Goal: Complete application form: Complete application form

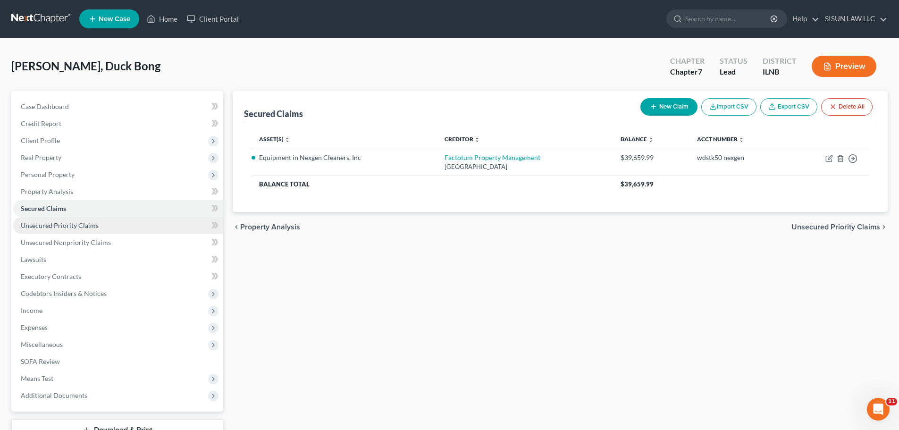
click at [52, 229] on link "Unsecured Priority Claims" at bounding box center [118, 225] width 210 height 17
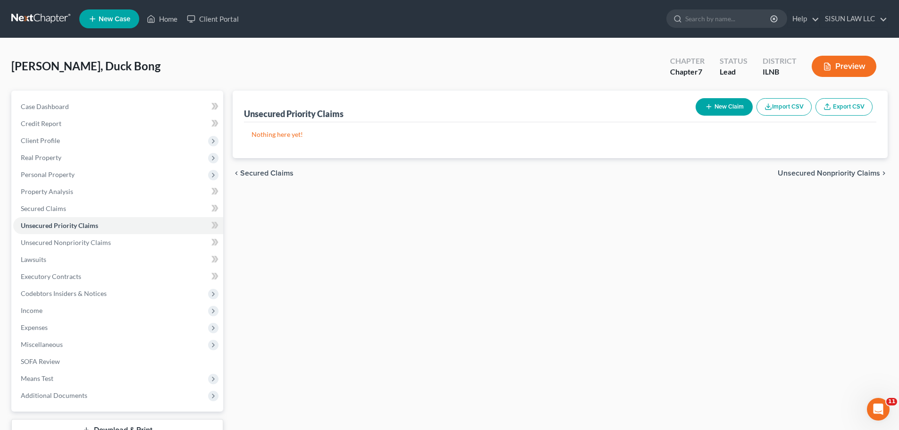
click at [595, 111] on button "New Claim" at bounding box center [724, 106] width 57 height 17
select select "0"
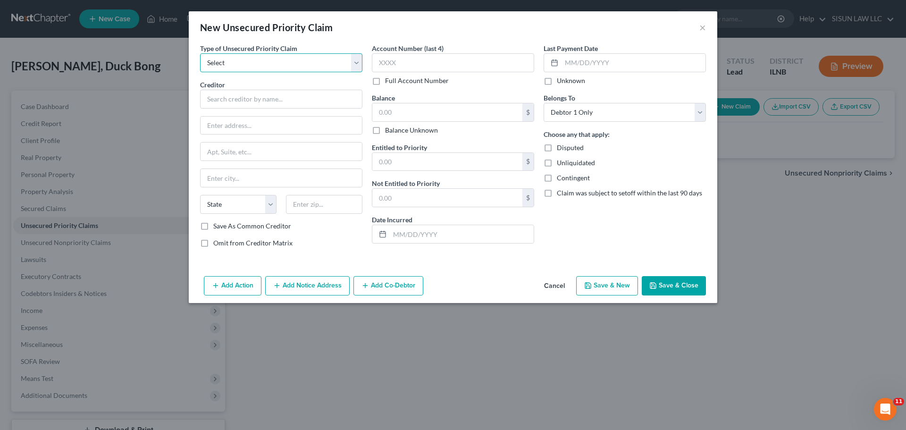
click at [303, 61] on select "Select Taxes & Other Government Units Domestic Support Obligations Extensions o…" at bounding box center [281, 62] width 162 height 19
click at [251, 89] on div "Creditor *" at bounding box center [281, 94] width 162 height 29
click at [244, 100] on input "text" at bounding box center [281, 99] width 162 height 19
click at [595, 29] on div "New Unsecured Priority Claim ×" at bounding box center [453, 27] width 529 height 32
drag, startPoint x: 700, startPoint y: 26, endPoint x: 695, endPoint y: 30, distance: 6.0
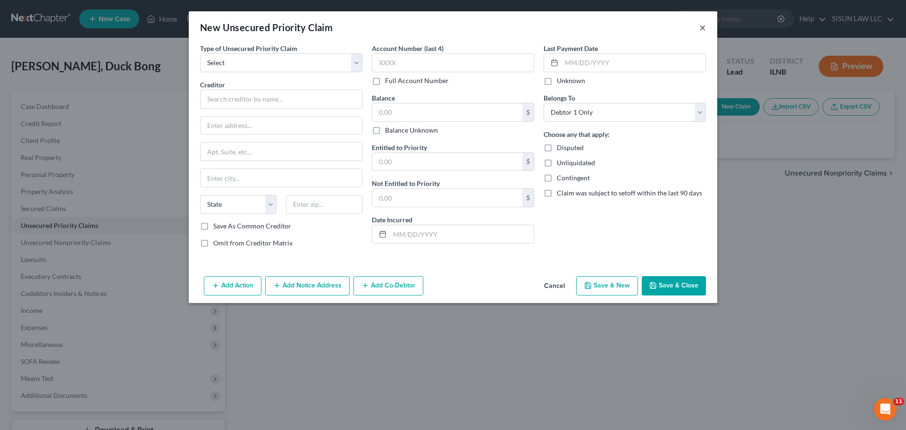
click at [595, 26] on button "×" at bounding box center [702, 27] width 7 height 11
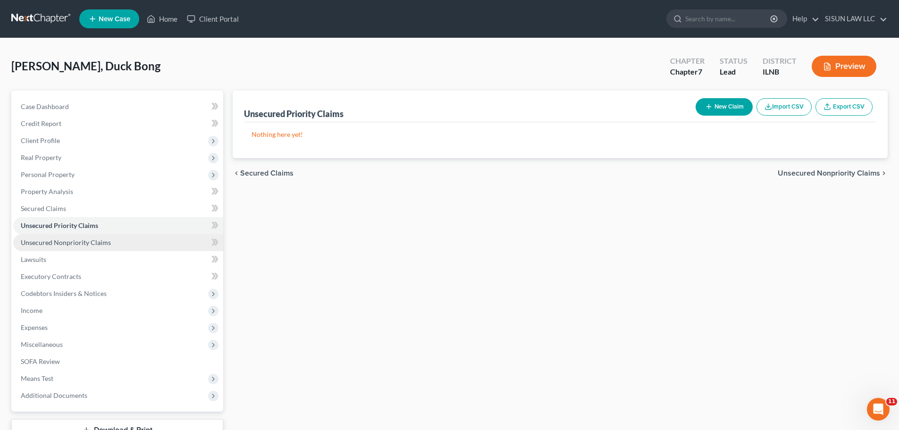
click at [97, 250] on link "Unsecured Nonpriority Claims" at bounding box center [118, 242] width 210 height 17
click at [595, 106] on icon "button" at bounding box center [709, 107] width 8 height 8
select select "0"
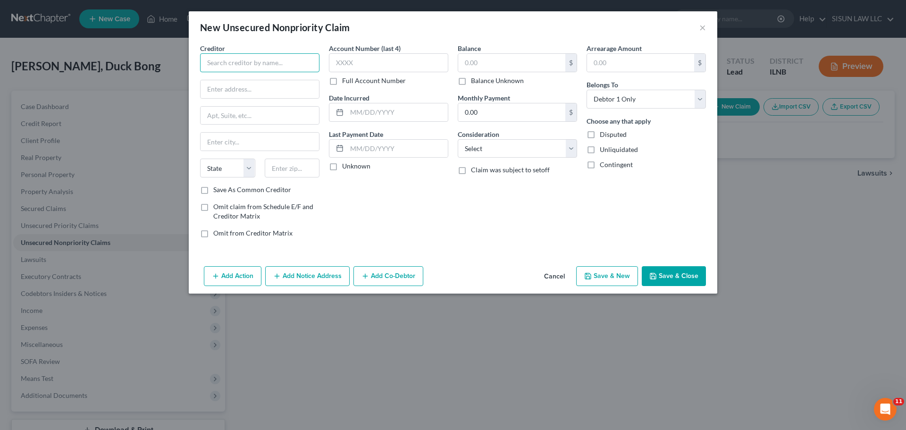
click at [287, 67] on input "text" at bounding box center [259, 62] width 119 height 19
paste input "NORDSTROM/TD BANK"
type input "NORDSTROM/TD BANK"
click at [242, 87] on input "text" at bounding box center [260, 89] width 118 height 18
drag, startPoint x: 255, startPoint y: 91, endPoint x: 212, endPoint y: 103, distance: 45.3
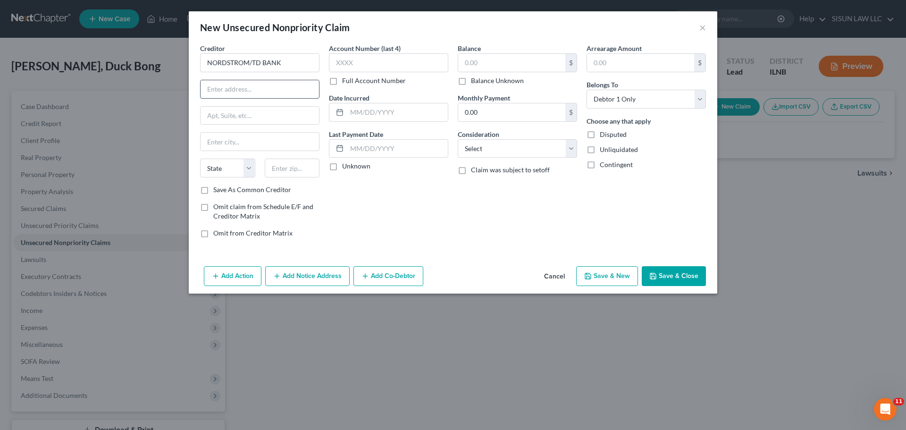
click at [255, 91] on input "text" at bounding box center [260, 89] width 118 height 18
paste input "13531 E Caley Ave"
type input "13531 E Caley Ave"
click at [237, 143] on input "text" at bounding box center [260, 142] width 118 height 18
paste input "Englewood,"
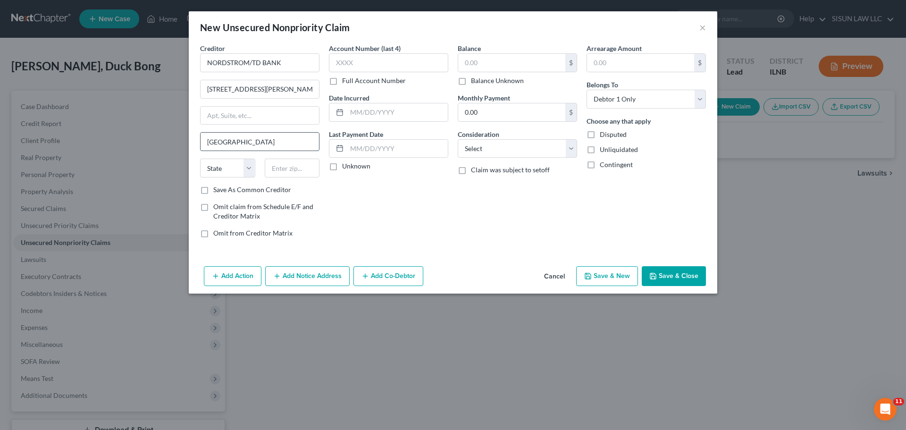
type input "Englewood"
select select "5"
type input "80111"
click at [361, 56] on input "text" at bounding box center [388, 62] width 119 height 19
type input "6191"
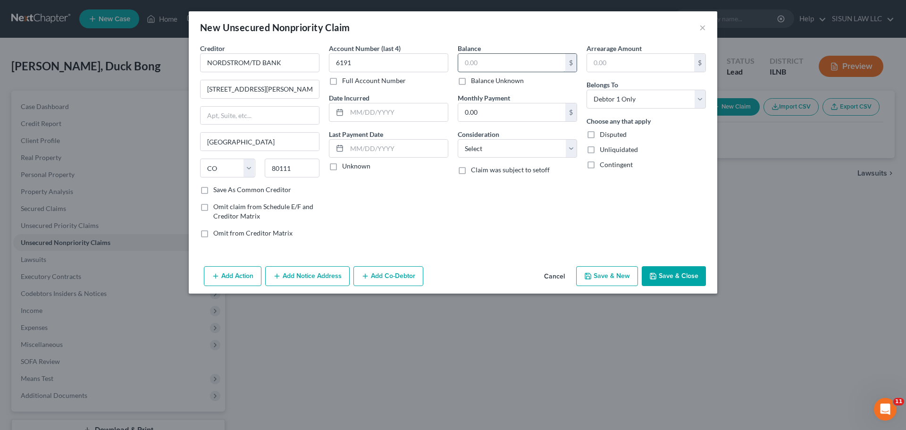
click at [515, 67] on input "text" at bounding box center [511, 63] width 107 height 18
type input "0"
click at [499, 154] on select "Select Cable / Satellite Services Collection Agency Credit Card Debt Debt Couns…" at bounding box center [517, 148] width 119 height 19
select select "2"
click at [458, 139] on select "Select Cable / Satellite Services Collection Agency Credit Card Debt Debt Couns…" at bounding box center [517, 148] width 119 height 19
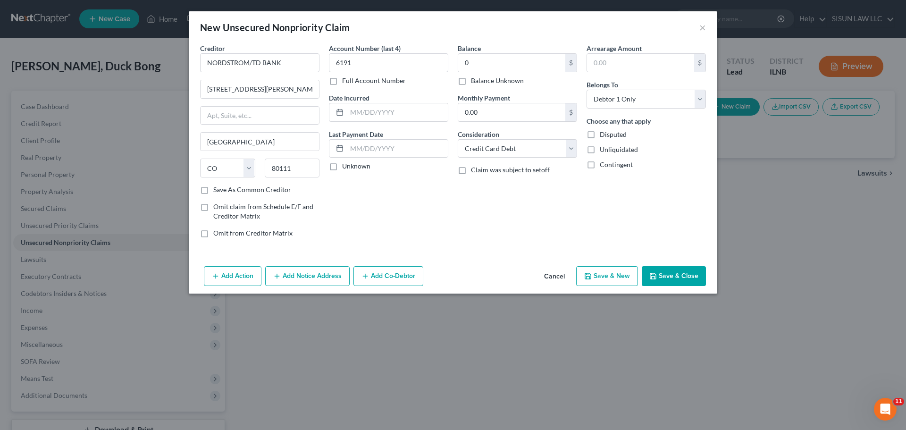
click at [595, 274] on button "Save & New" at bounding box center [607, 276] width 62 height 20
select select "0"
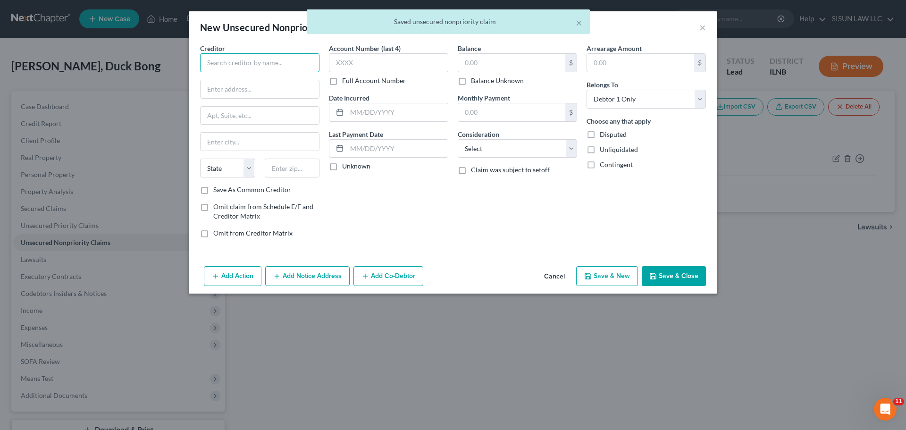
click at [250, 64] on input "text" at bounding box center [259, 62] width 119 height 19
paste input "CITICARDS CBNA"
type input "CITICARDS CBNA"
click at [258, 88] on input "text" at bounding box center [260, 89] width 118 height 18
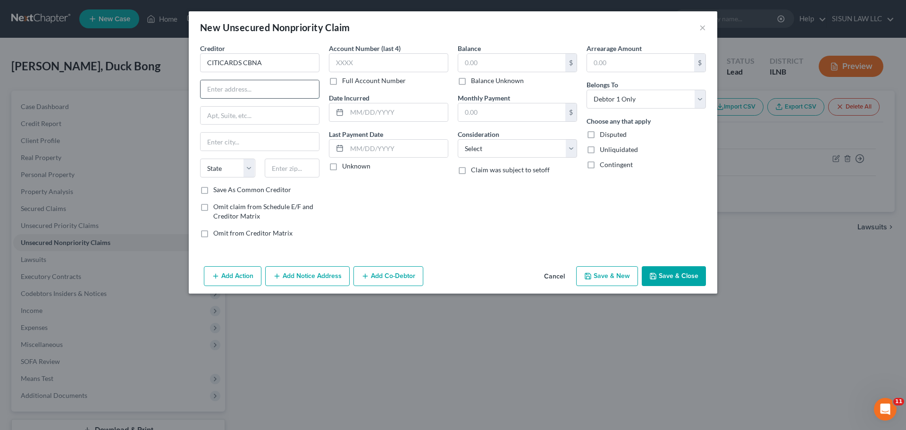
click at [245, 97] on input "text" at bounding box center [260, 89] width 118 height 18
paste input "5800 SOUTH CORPORATE PLACE"
type input "5800 SOUTH CORPORATE PLACE"
click at [247, 149] on input "text" at bounding box center [260, 142] width 118 height 18
paste input "SIOUX FALLS"
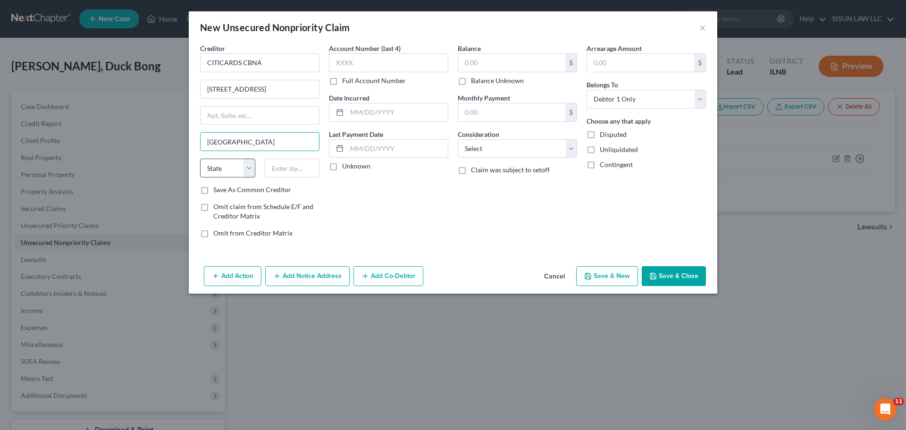
type input "SIOUX FALLS"
click at [219, 170] on select "State AL AK AR AZ CA CO CT DE DC FL GA GU HI ID IL IN IA KS KY LA ME MD MA MI M…" at bounding box center [227, 168] width 55 height 19
select select "43"
click at [309, 170] on input "text" at bounding box center [292, 168] width 55 height 19
type input "57108"
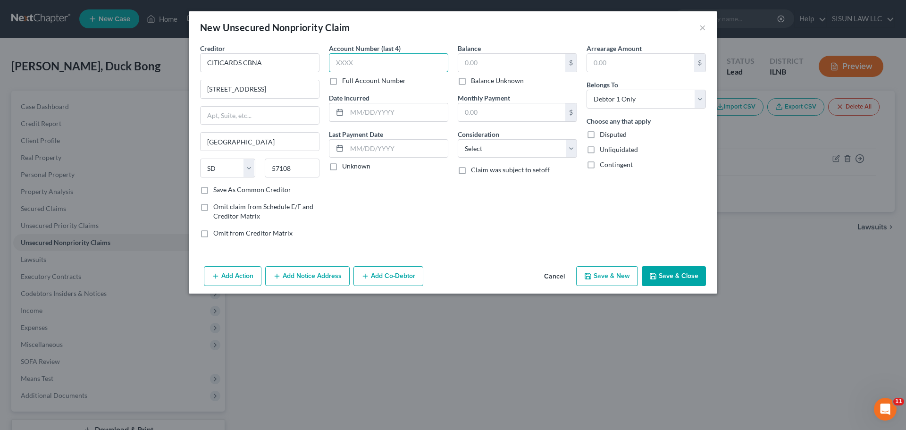
type input "Sioux Falls"
click at [384, 61] on input "text" at bounding box center [388, 62] width 119 height 19
type input "8291"
click at [501, 53] on div "Balance $ Balance Unknown Balance Undetermined $ Balance Unknown" at bounding box center [517, 64] width 119 height 42
click at [494, 64] on input "text" at bounding box center [511, 63] width 107 height 18
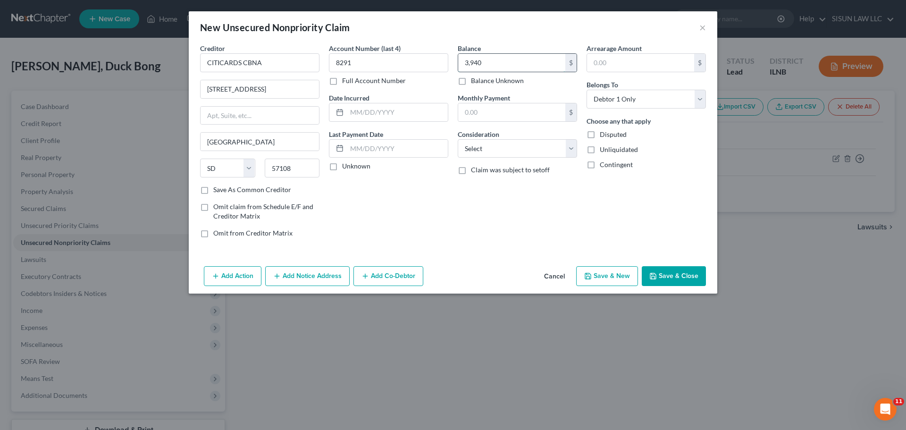
click at [495, 66] on input "3,940" at bounding box center [511, 63] width 107 height 18
type input "3,940"
click at [483, 143] on select "Select Cable / Satellite Services Collection Agency Credit Card Debt Debt Couns…" at bounding box center [517, 148] width 119 height 19
select select "2"
click at [458, 139] on select "Select Cable / Satellite Services Collection Agency Credit Card Debt Debt Couns…" at bounding box center [517, 148] width 119 height 19
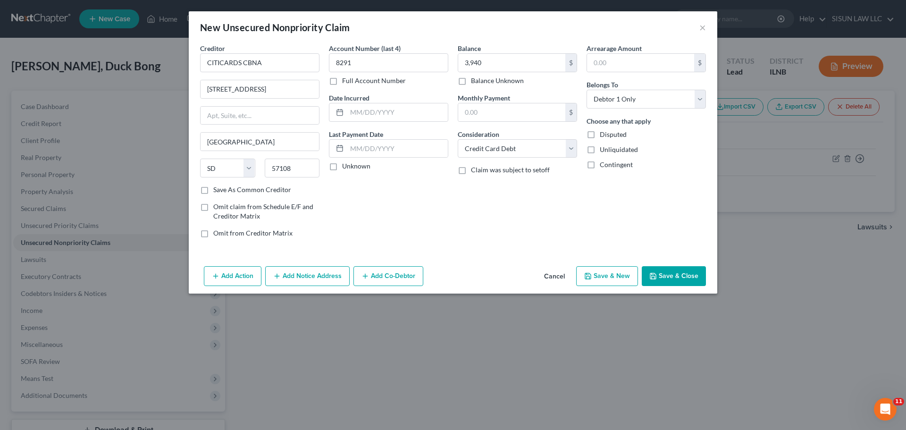
click at [497, 198] on div "Balance 3,940.00 $ Balance Unknown Balance Undetermined 3,940 $ Balance Unknown…" at bounding box center [517, 144] width 129 height 202
drag, startPoint x: 432, startPoint y: 246, endPoint x: 618, endPoint y: 274, distance: 187.5
click at [595, 274] on button "Save & New" at bounding box center [607, 276] width 62 height 20
select select "0"
type input "3,940.00"
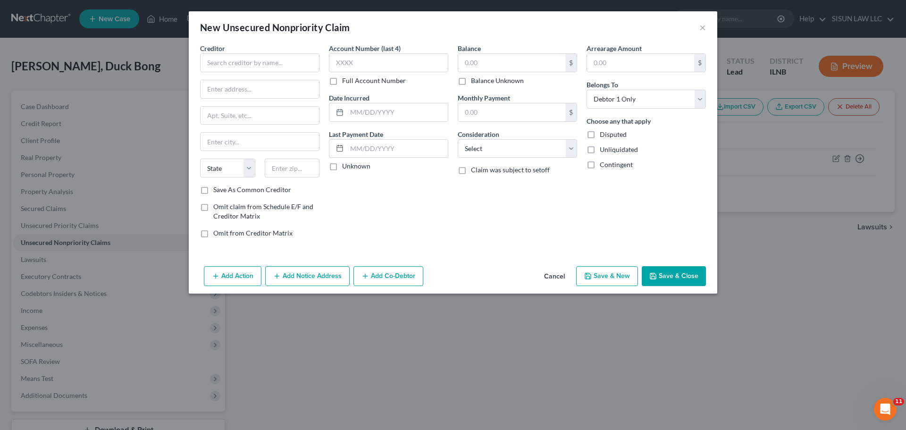
type input "0.00"
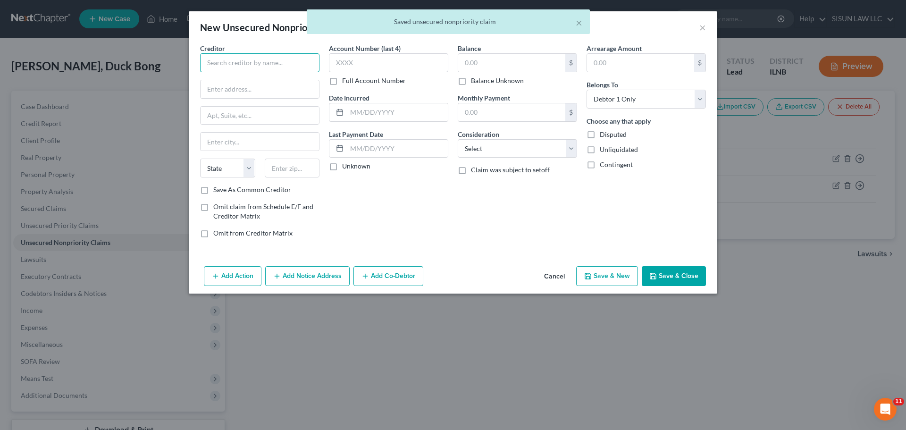
click at [273, 62] on input "text" at bounding box center [259, 62] width 119 height 19
paste input "WELLS FARGO CARD SERVICES"
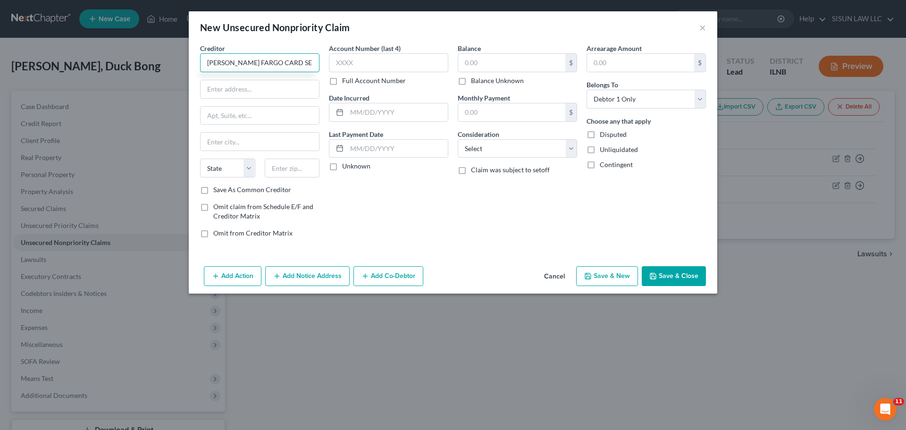
type input "WELLS FARGO CARD SERVICES"
click at [227, 84] on input "text" at bounding box center [260, 89] width 118 height 18
paste input "PO Box 393,"
type input "PO Box 393"
drag, startPoint x: 246, startPoint y: 138, endPoint x: 242, endPoint y: 155, distance: 17.5
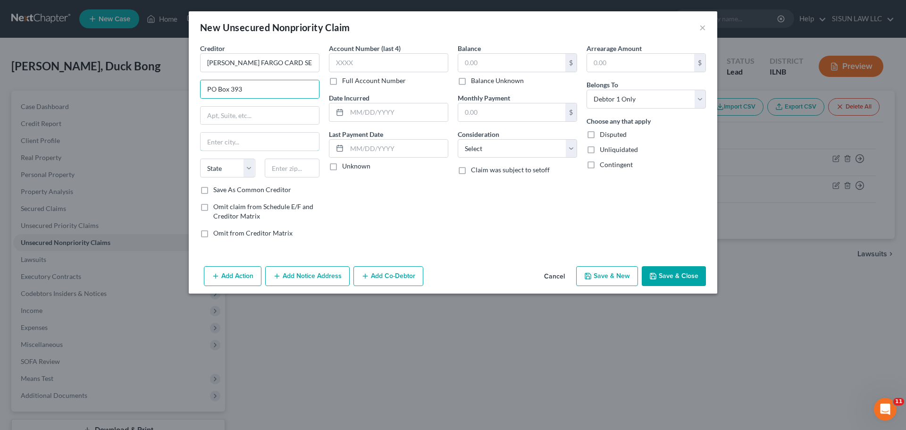
click at [246, 138] on input "text" at bounding box center [260, 142] width 118 height 18
paste input "MINNEAPOLIS"
type input "MINNEAPOLIS"
click at [227, 171] on select "State AL AK AR AZ CA CO CT DE DC FL GA GU HI ID IL IN IA KS KY LA ME MD MA MI M…" at bounding box center [227, 168] width 55 height 19
select select "24"
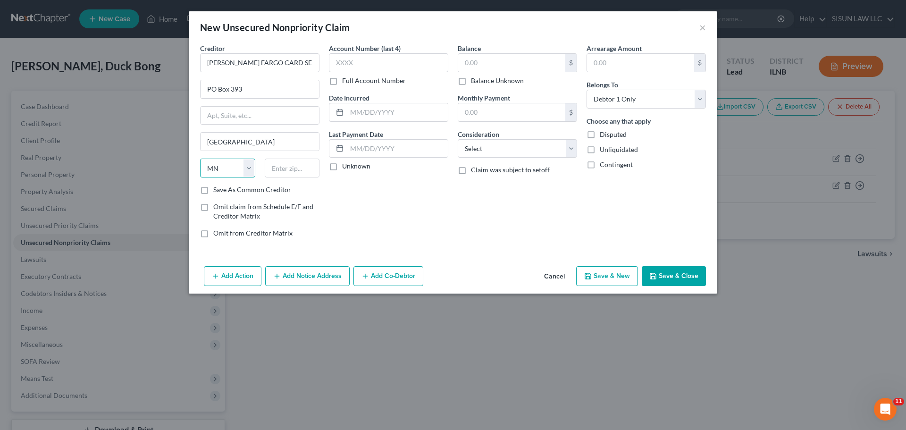
click at [200, 159] on select "State AL AK AR AZ CA CO CT DE DC FL GA GU HI ID IL IN IA KS KY LA ME MD MA MI M…" at bounding box center [227, 168] width 55 height 19
drag, startPoint x: 272, startPoint y: 167, endPoint x: 303, endPoint y: 169, distance: 30.8
click at [303, 169] on input "55480" at bounding box center [292, 168] width 55 height 19
type input "55480"
type input "Minneapolis"
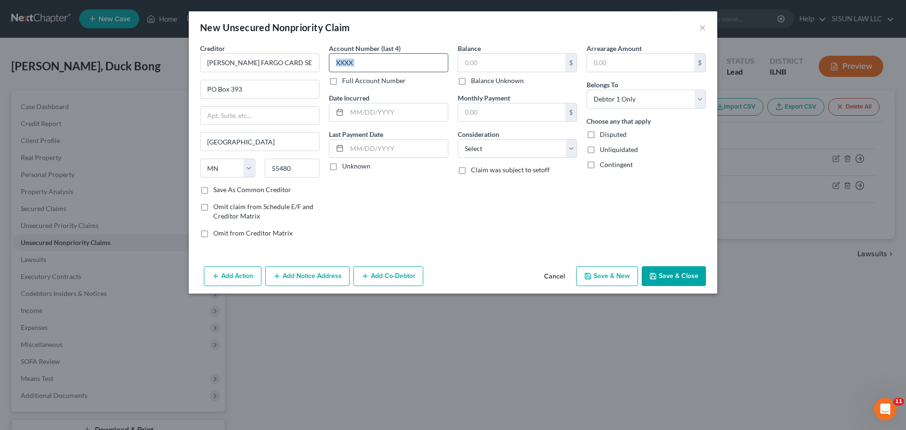
click at [395, 72] on div "Account Number (last 4) Full Account Number" at bounding box center [388, 64] width 119 height 42
click at [395, 72] on input "text" at bounding box center [388, 62] width 119 height 19
type input "3789"
click at [525, 62] on input "text" at bounding box center [511, 63] width 107 height 18
type input "0"
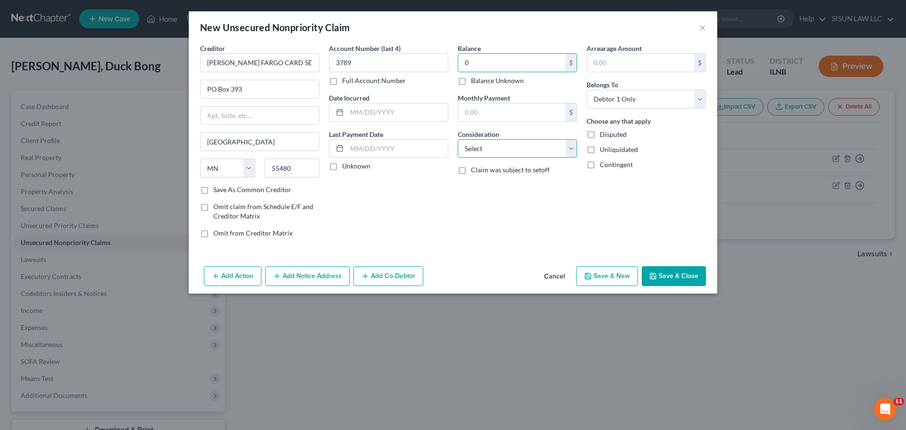
click at [552, 145] on select "Select Cable / Satellite Services Collection Agency Credit Card Debt Debt Couns…" at bounding box center [517, 148] width 119 height 19
select select "2"
click at [458, 139] on select "Select Cable / Satellite Services Collection Agency Credit Card Debt Debt Couns…" at bounding box center [517, 148] width 119 height 19
drag, startPoint x: 616, startPoint y: 278, endPoint x: 538, endPoint y: 254, distance: 81.6
click at [538, 254] on div "Creditor * WELLS FARGO CARD SERVICES PO Box 393 Minneapolis State AL AK AR AZ C…" at bounding box center [453, 152] width 529 height 219
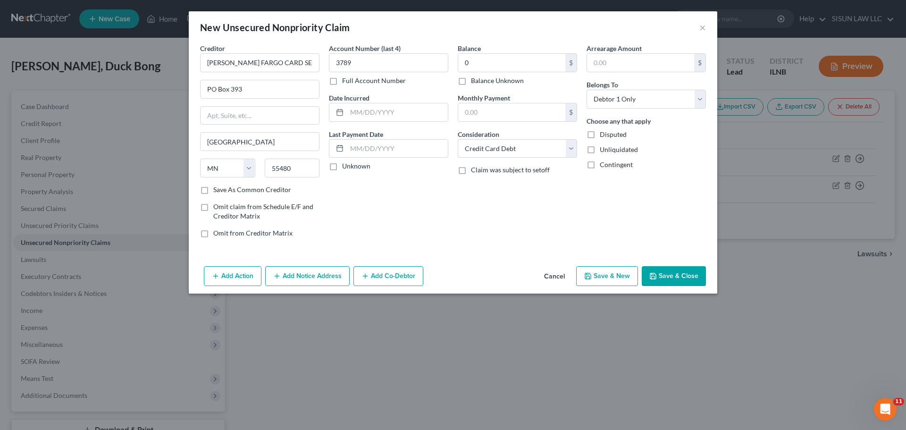
click at [595, 278] on button "Save & New" at bounding box center [607, 276] width 62 height 20
select select "0"
type input "0.00"
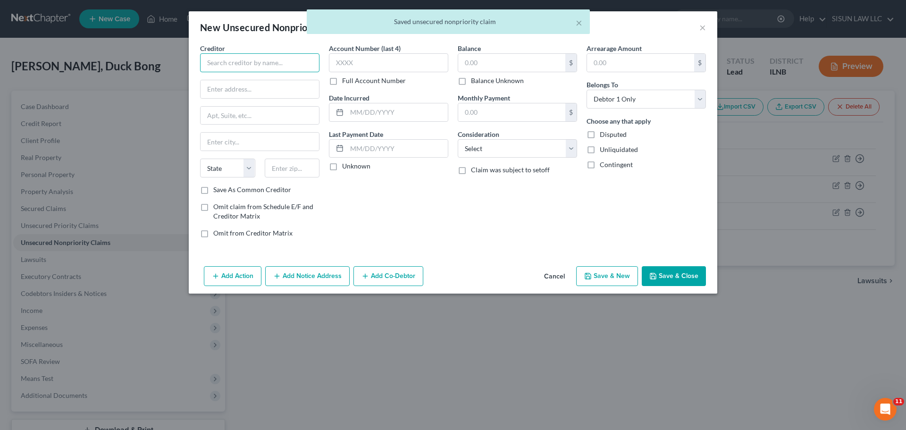
click at [279, 58] on input "text" at bounding box center [259, 62] width 119 height 19
paste input "DISCOVER CARD"
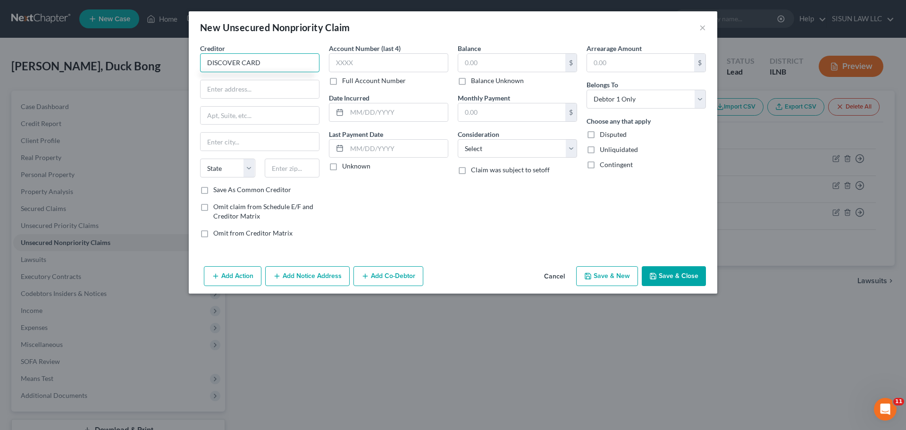
type input "DISCOVER CARD"
click at [255, 89] on input "text" at bounding box center [260, 89] width 118 height 18
paste input "PO BOX 30939"
type input "PO BOX 30939"
click at [251, 147] on input "text" at bounding box center [260, 142] width 118 height 18
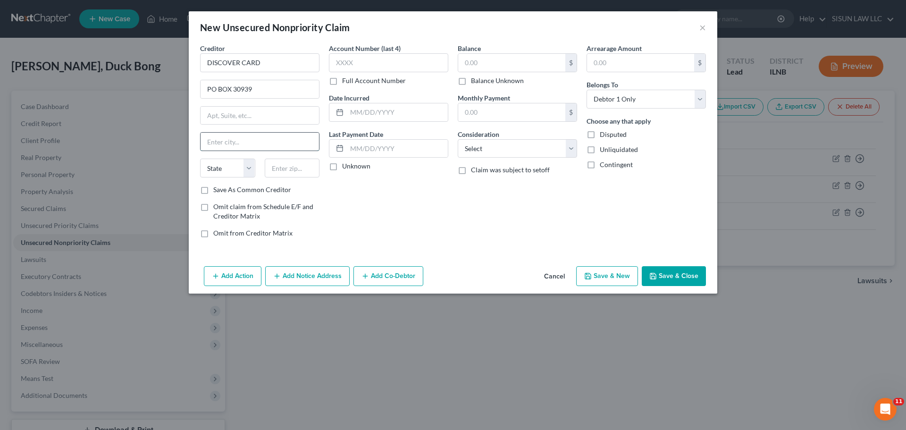
paste input "SALT LAKE CITY"
type input "SALT LAKE CITY"
click at [222, 168] on select "State AL AK AR AZ CA CO CT DE DC FL GA GU HI ID IL IN IA KS KY LA ME MD MA MI M…" at bounding box center [227, 168] width 55 height 19
select select "46"
click at [200, 159] on select "State AL AK AR AZ CA CO CT DE DC FL GA GU HI ID IL IN IA KS KY LA ME MD MA MI M…" at bounding box center [227, 168] width 55 height 19
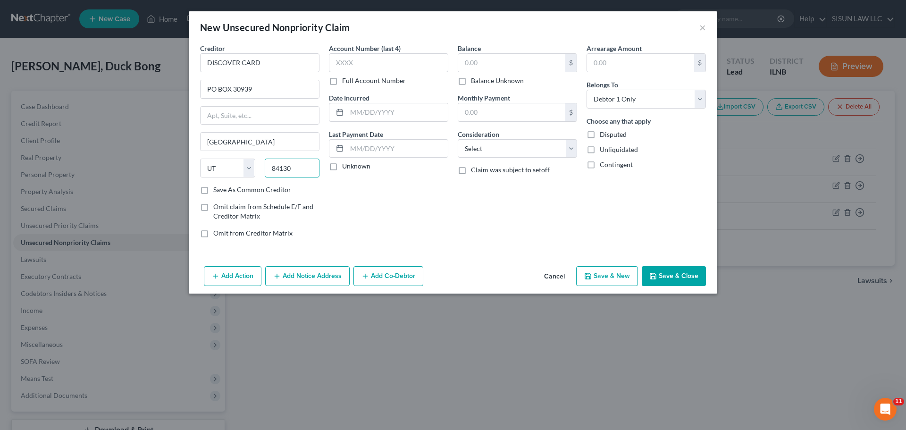
type input "84130"
click at [350, 76] on label "Full Account Number" at bounding box center [374, 80] width 64 height 9
click at [350, 76] on input "Full Account Number" at bounding box center [349, 79] width 6 height 6
type input "Salt Lake City"
click at [354, 67] on input "text" at bounding box center [388, 62] width 119 height 19
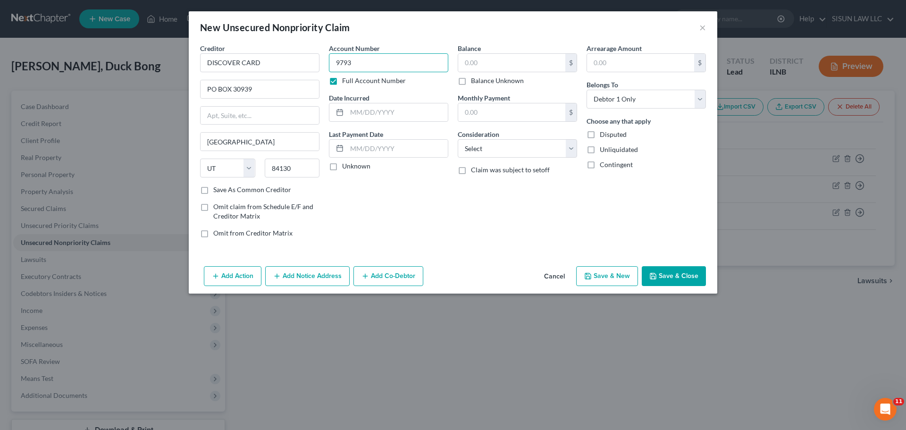
type input "9793"
click at [362, 80] on label "Full Account Number" at bounding box center [374, 80] width 64 height 9
click at [352, 80] on input "Full Account Number" at bounding box center [349, 79] width 6 height 6
click at [500, 60] on input "text" at bounding box center [511, 63] width 107 height 18
type input "502"
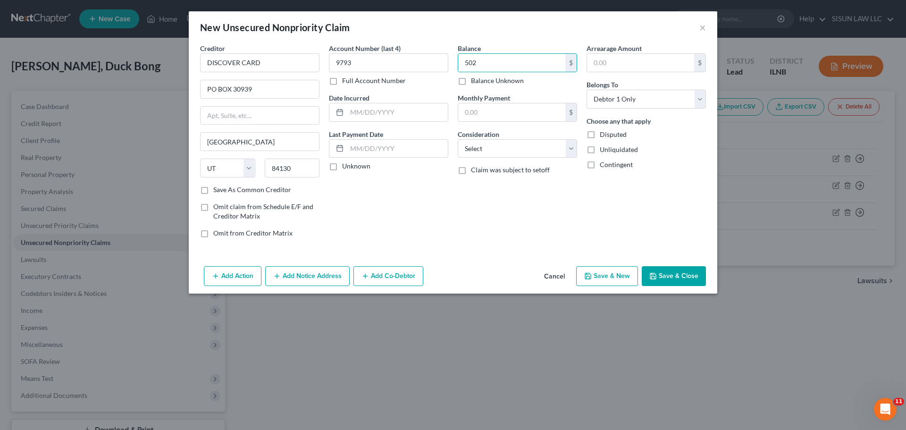
click at [595, 276] on button "Save & New" at bounding box center [607, 276] width 62 height 20
select select "0"
type input "502.00"
type input "0.00"
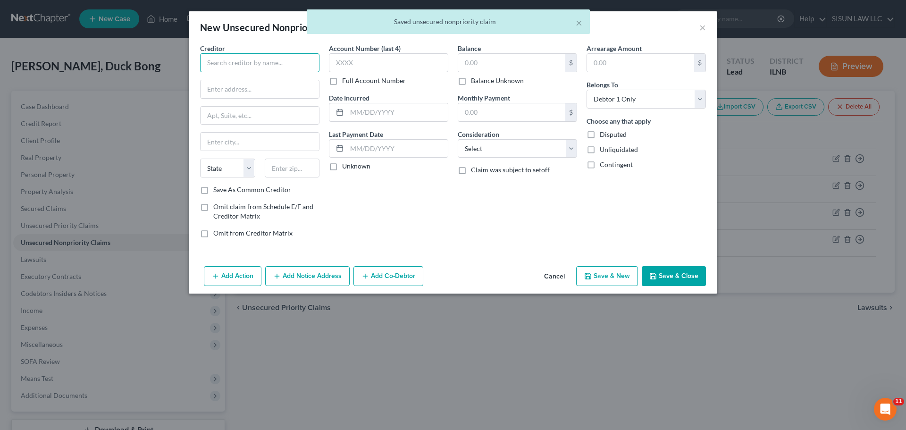
drag, startPoint x: 247, startPoint y: 61, endPoint x: 260, endPoint y: 64, distance: 13.1
click at [247, 61] on input "text" at bounding box center [259, 62] width 119 height 19
paste input "SYNCB/LOWES"
type input "SYNCB/LOWES"
click at [374, 61] on input "text" at bounding box center [388, 62] width 119 height 19
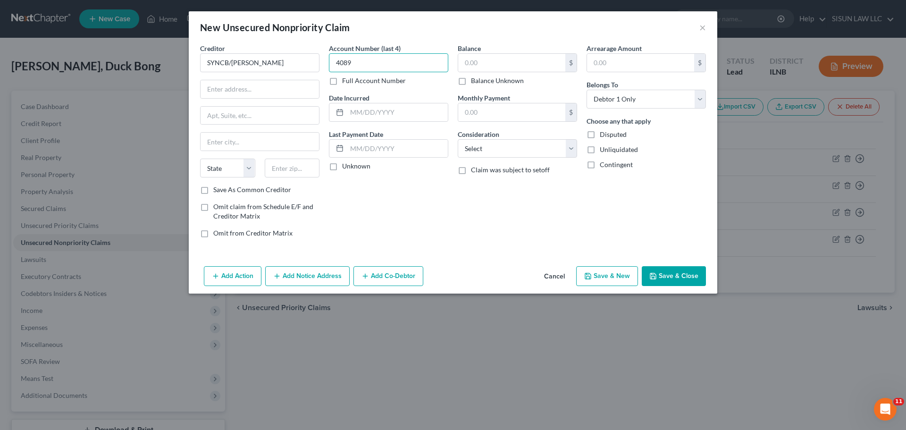
type input "4089"
click at [265, 86] on input "text" at bounding box center [260, 89] width 118 height 18
paste input "PO Box 71727"
type input "PO Box 71727"
click at [226, 144] on input "text" at bounding box center [260, 142] width 118 height 18
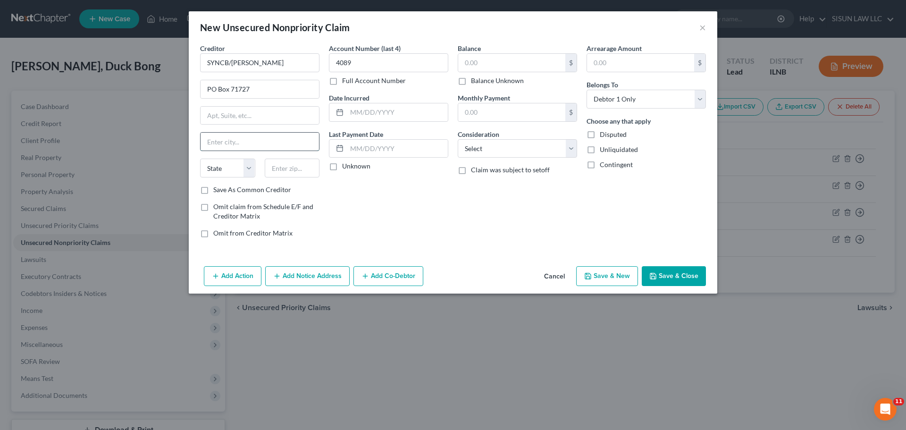
paste input "Philadelphia,"
type input "Philadelphia"
select select "39"
type input "19176"
click at [528, 64] on input "text" at bounding box center [511, 63] width 107 height 18
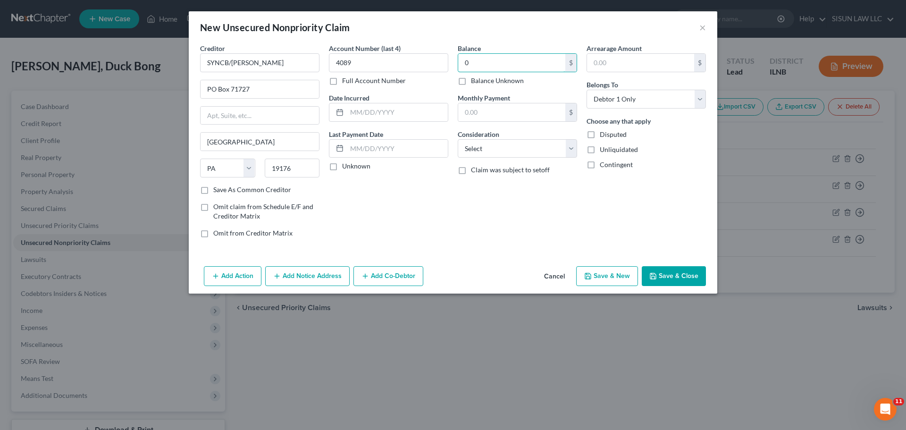
type input "0"
click at [530, 131] on div "Balance 0.00 $ Balance Unknown Balance Undetermined 0 $ Balance Unknown Monthly…" at bounding box center [517, 144] width 129 height 202
click at [526, 140] on select "Select Cable / Satellite Services Collection Agency Credit Card Debt Debt Couns…" at bounding box center [517, 148] width 119 height 19
select select "2"
click at [458, 139] on select "Select Cable / Satellite Services Collection Agency Credit Card Debt Debt Couns…" at bounding box center [517, 148] width 119 height 19
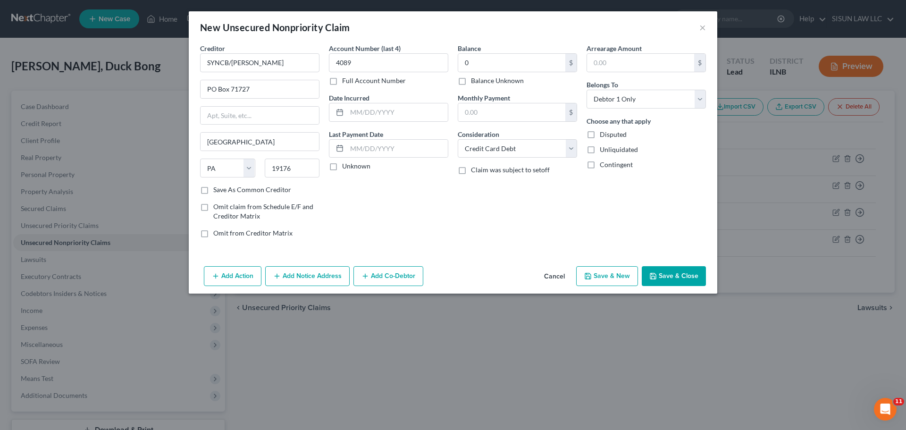
click at [591, 277] on icon "button" at bounding box center [588, 276] width 8 height 8
select select "0"
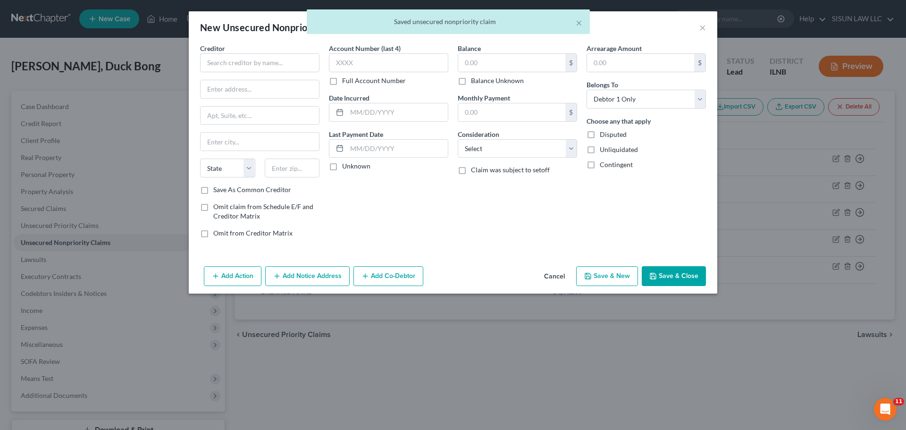
type input "0.00"
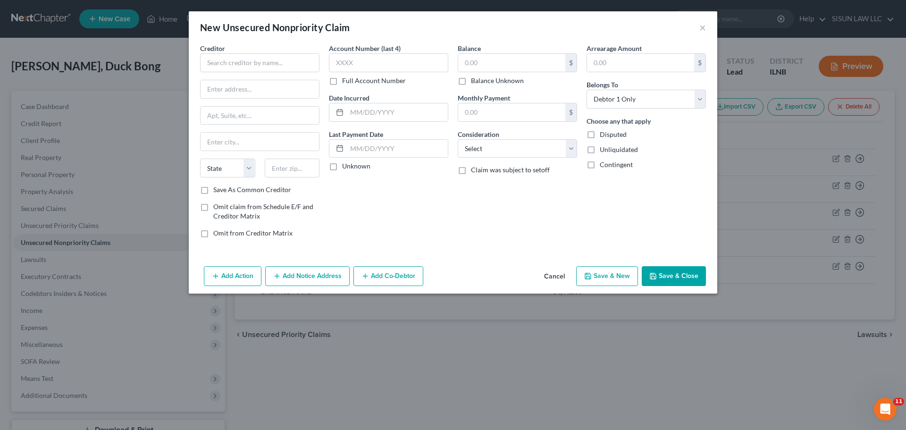
click at [550, 276] on button "Cancel" at bounding box center [555, 276] width 36 height 19
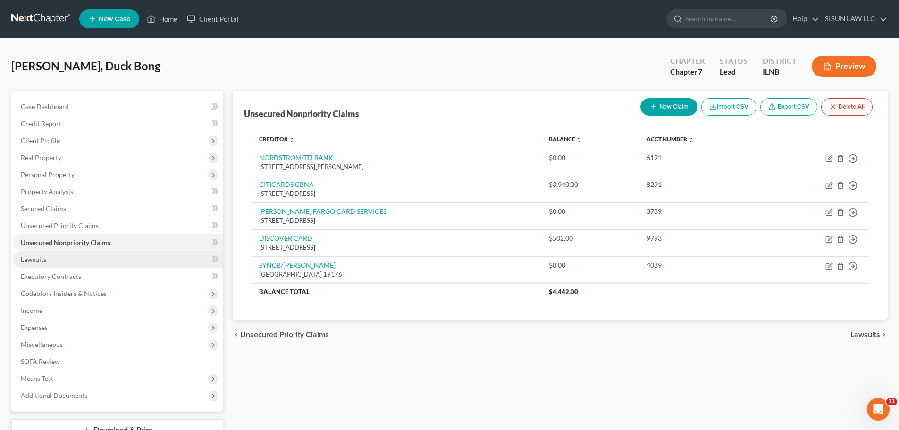
click at [90, 263] on link "Lawsuits" at bounding box center [118, 259] width 210 height 17
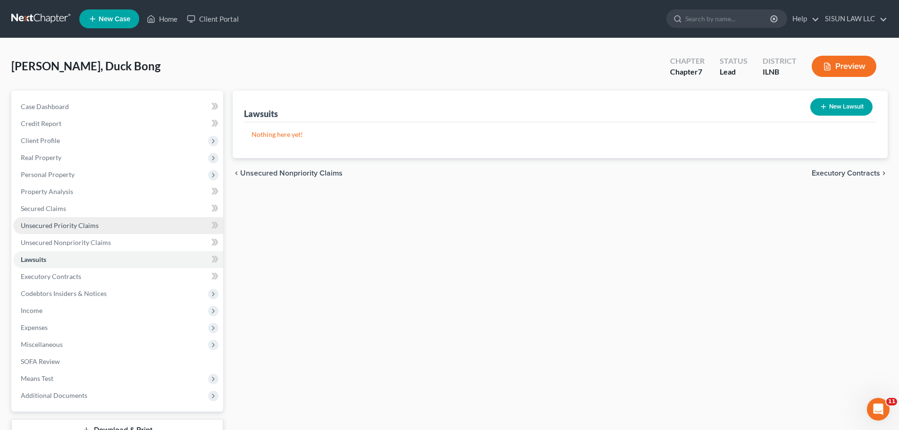
click at [107, 227] on link "Unsecured Priority Claims" at bounding box center [118, 225] width 210 height 17
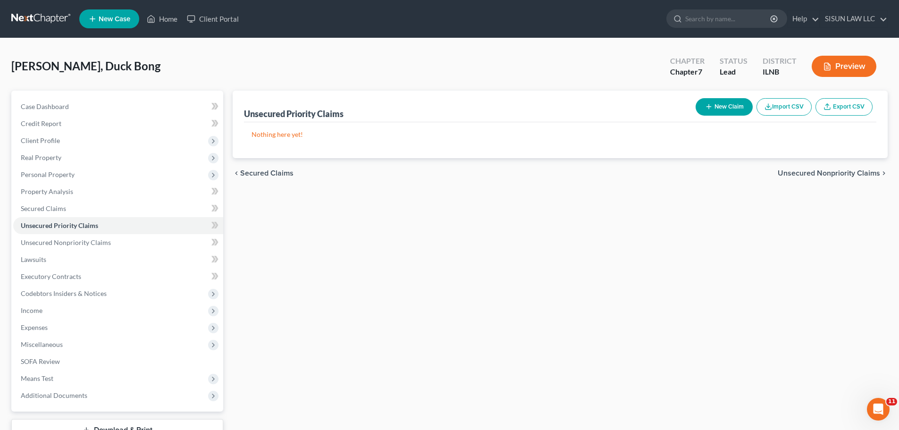
click at [37, 25] on link at bounding box center [41, 18] width 60 height 17
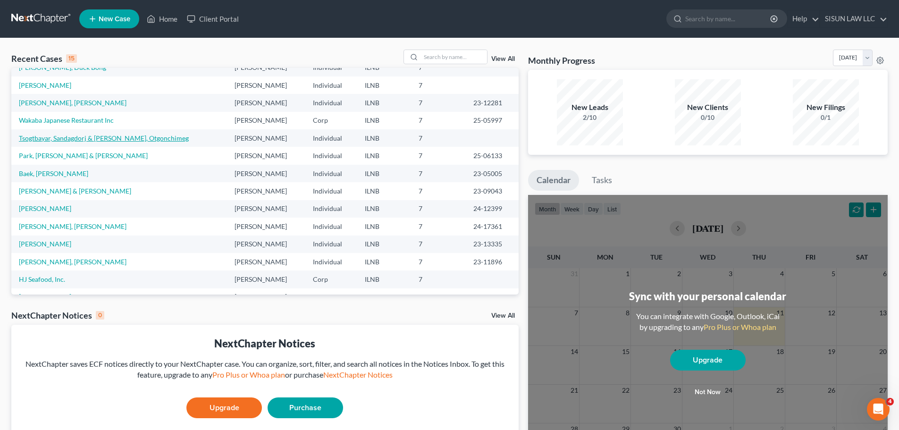
scroll to position [18, 0]
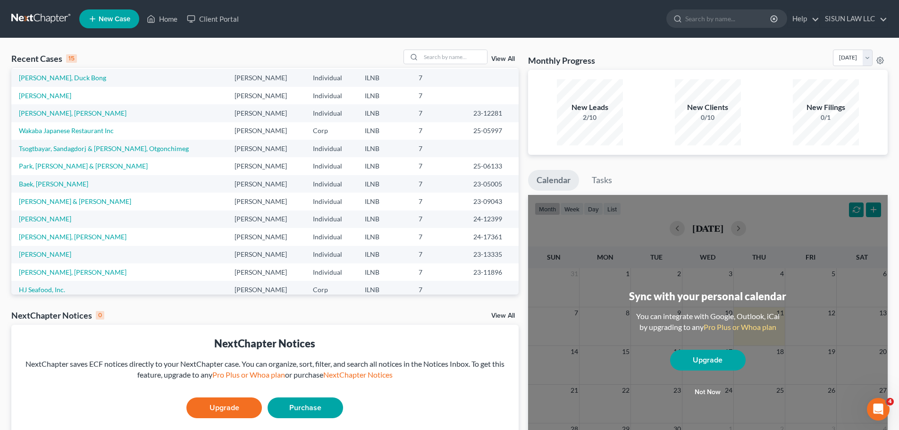
drag, startPoint x: 83, startPoint y: 189, endPoint x: 57, endPoint y: 212, distance: 34.4
drag, startPoint x: 57, startPoint y: 212, endPoint x: 2, endPoint y: 183, distance: 62.1
click at [2, 183] on div "Recent Cases 15 View All Name unfold_more expand_more expand_less Attorney unfo…" at bounding box center [449, 283] width 899 height 490
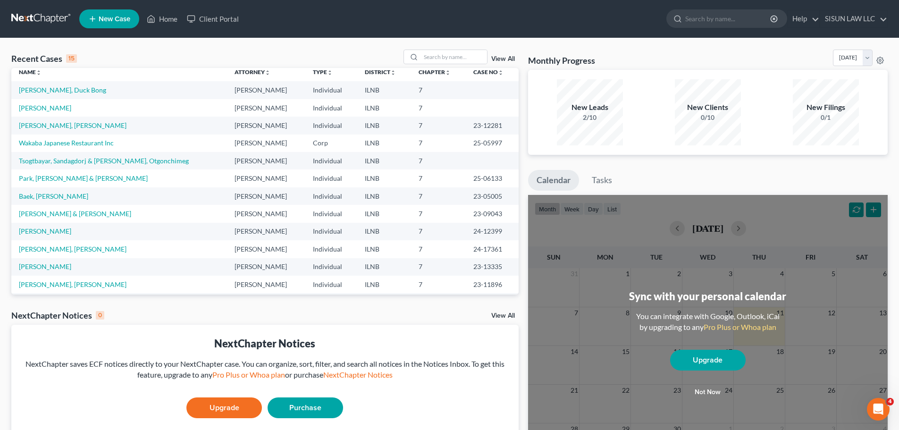
scroll to position [0, 0]
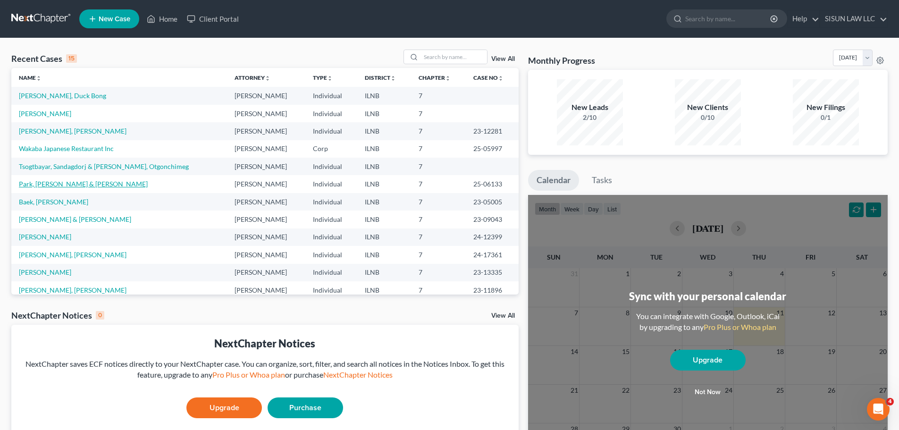
click at [66, 186] on link "Park, [PERSON_NAME] & [PERSON_NAME]" at bounding box center [83, 184] width 129 height 8
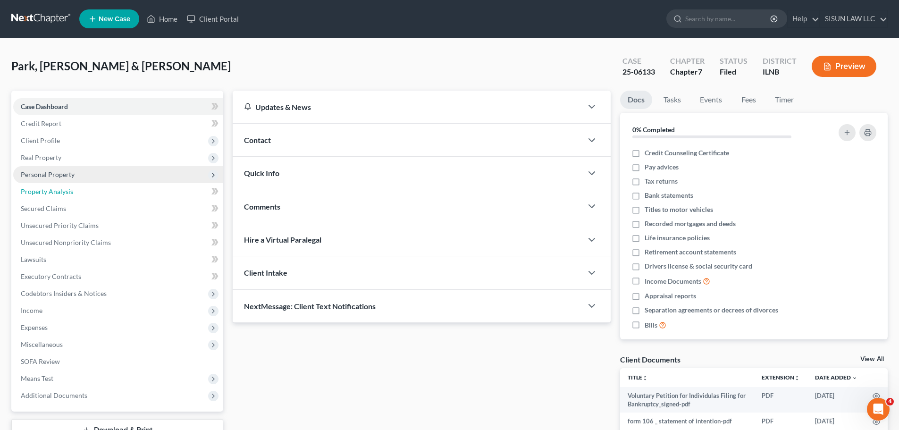
drag, startPoint x: 66, startPoint y: 186, endPoint x: 59, endPoint y: 180, distance: 9.0
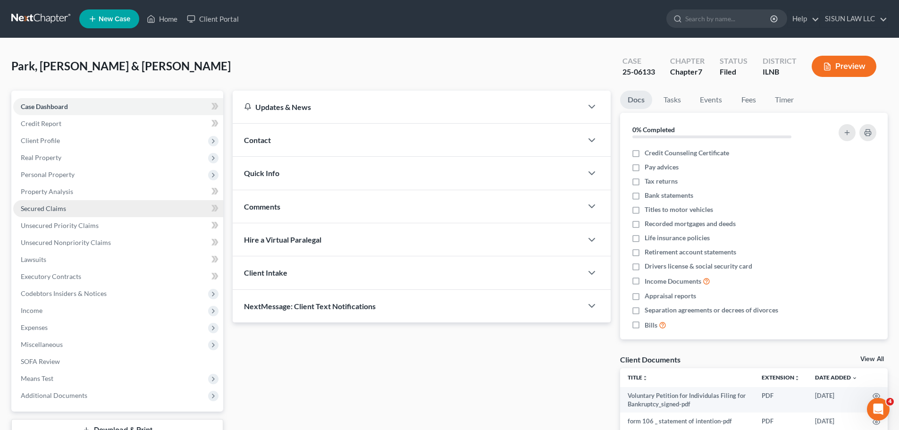
drag, startPoint x: 59, startPoint y: 180, endPoint x: 52, endPoint y: 204, distance: 25.5
click at [52, 204] on span "Secured Claims" at bounding box center [43, 208] width 45 height 8
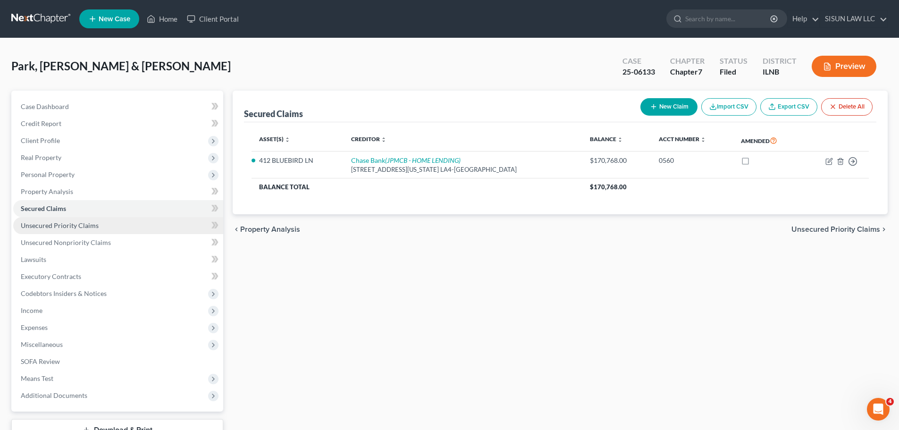
click at [53, 227] on span "Unsecured Priority Claims" at bounding box center [60, 225] width 78 height 8
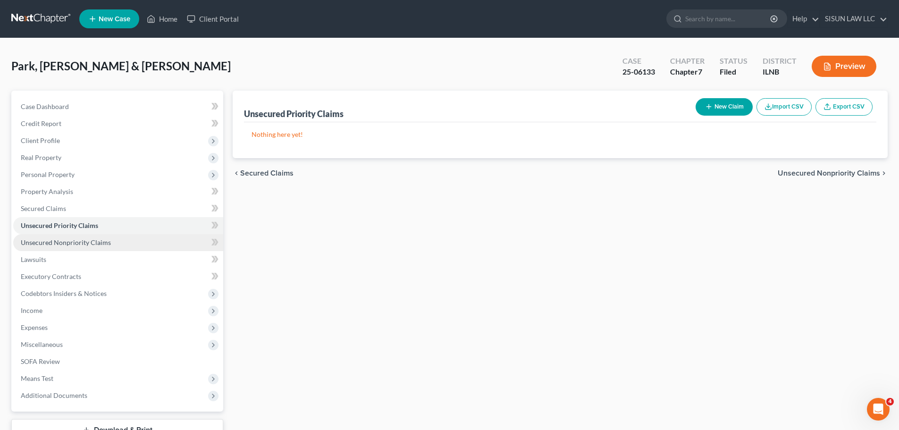
drag, startPoint x: 52, startPoint y: 225, endPoint x: 50, endPoint y: 240, distance: 15.3
click at [50, 240] on span "Unsecured Nonpriority Claims" at bounding box center [66, 242] width 90 height 8
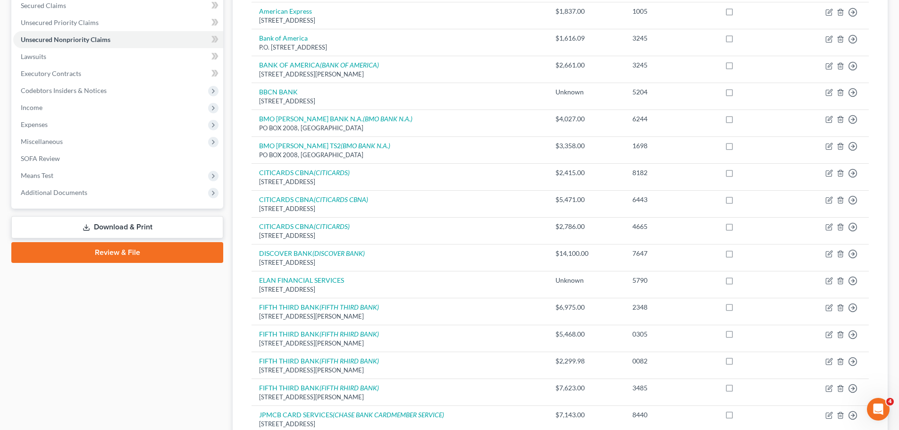
scroll to position [2, 0]
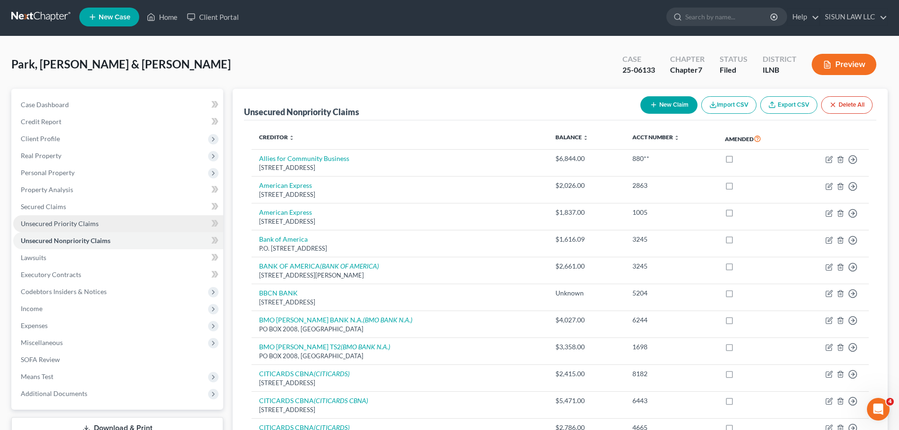
click at [52, 219] on span "Unsecured Priority Claims" at bounding box center [60, 223] width 78 height 8
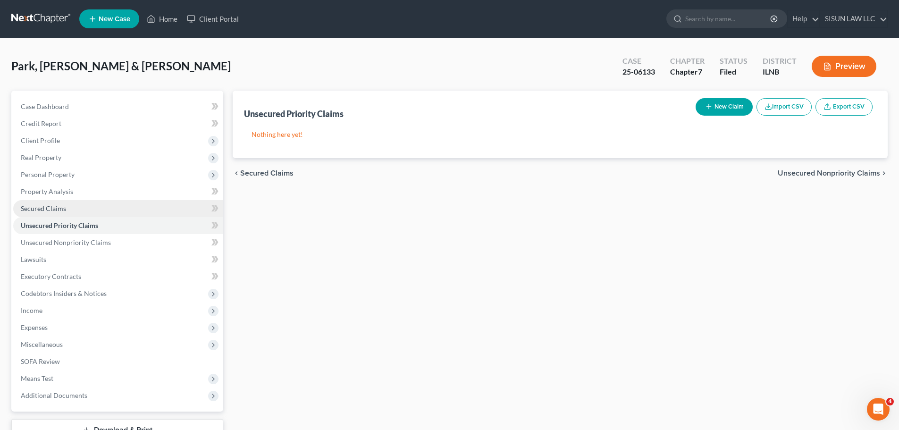
click at [51, 214] on link "Secured Claims" at bounding box center [118, 208] width 210 height 17
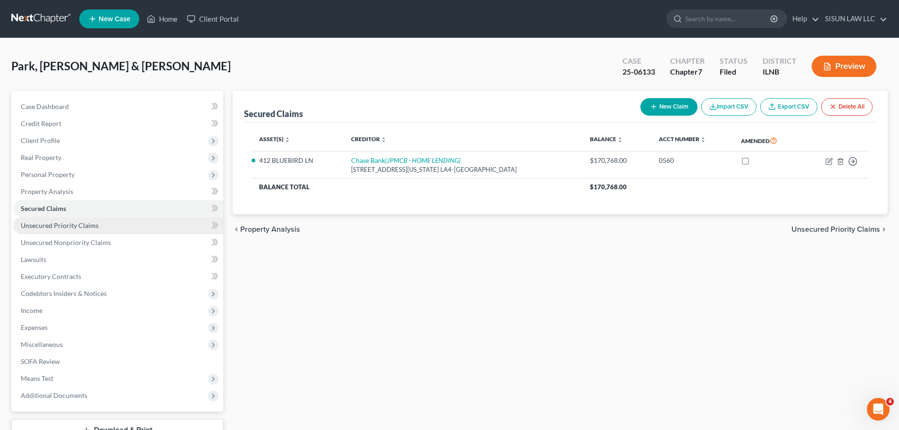
drag, startPoint x: 54, startPoint y: 205, endPoint x: 187, endPoint y: 222, distance: 134.2
click at [187, 222] on link "Unsecured Priority Claims" at bounding box center [118, 225] width 210 height 17
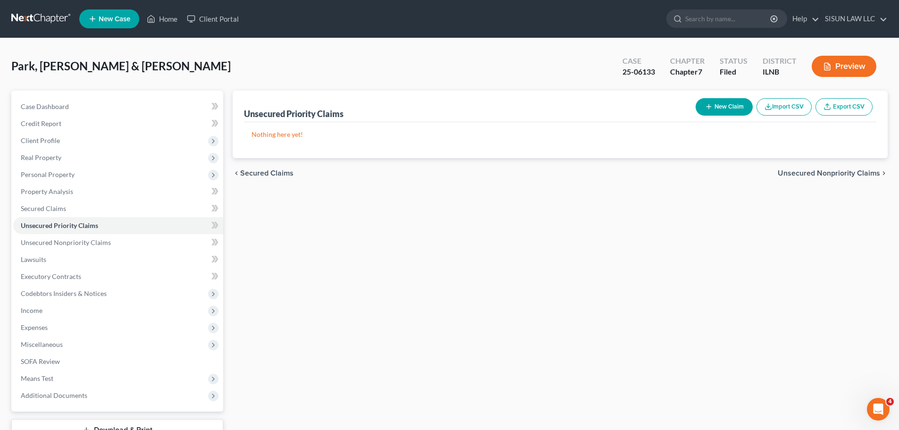
drag, startPoint x: 11, startPoint y: 214, endPoint x: 3, endPoint y: 224, distance: 13.1
click at [63, 241] on span "Unsecured Nonpriority Claims" at bounding box center [66, 242] width 90 height 8
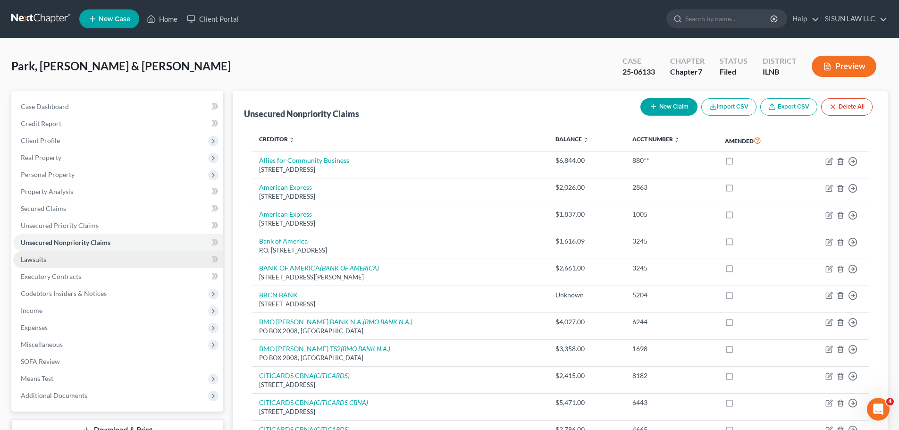
drag, startPoint x: 63, startPoint y: 241, endPoint x: 61, endPoint y: 253, distance: 12.4
click at [61, 253] on link "Lawsuits" at bounding box center [118, 259] width 210 height 17
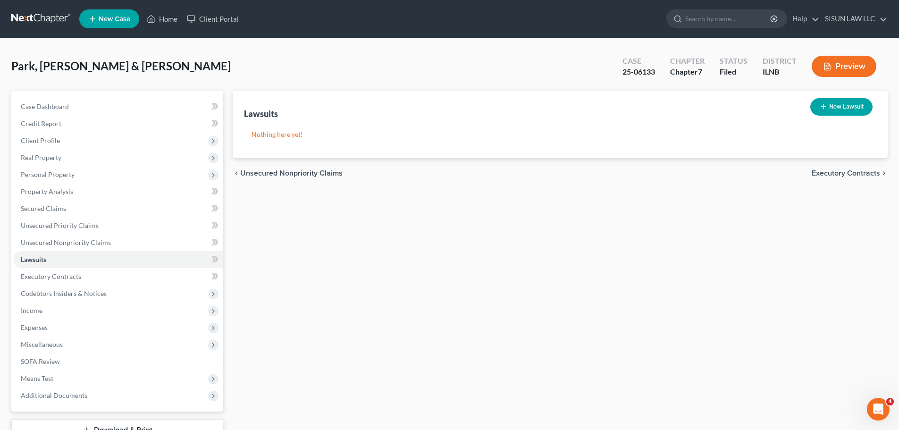
click at [111, 27] on link "New Case" at bounding box center [109, 18] width 60 height 19
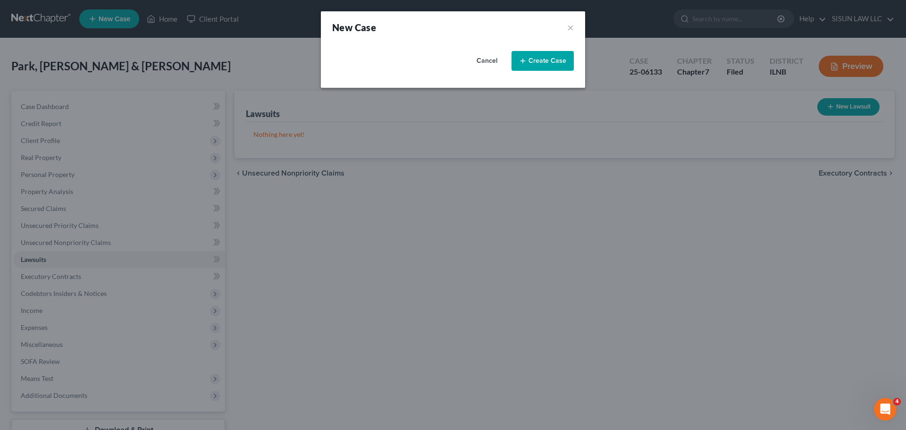
select select "25"
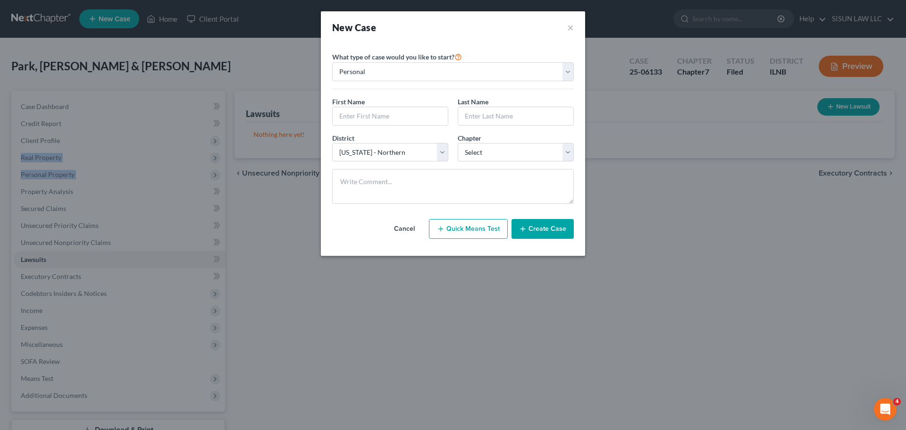
drag, startPoint x: -127, startPoint y: 152, endPoint x: -396, endPoint y: 193, distance: 272.6
click at [0, 193] on html "Home New Case Client Portal SISUN LAW LLC info@sisunlawllc.com My Account Setti…" at bounding box center [453, 251] width 906 height 502
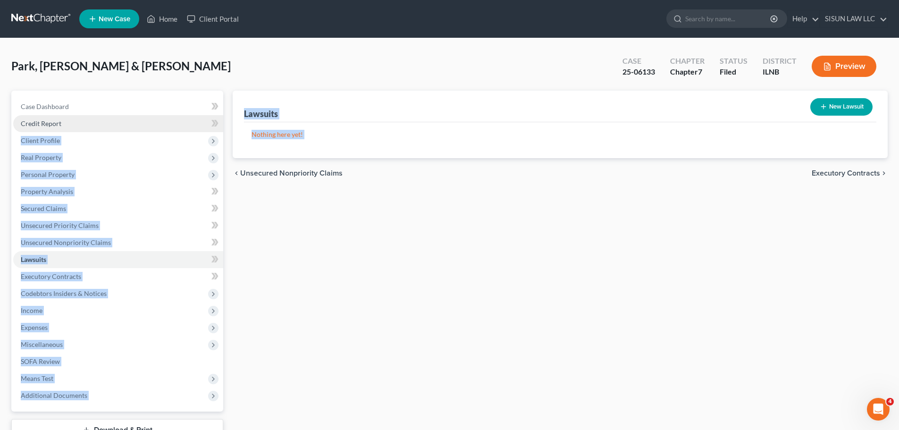
drag, startPoint x: 226, startPoint y: 58, endPoint x: 77, endPoint y: 128, distance: 164.7
click at [42, 22] on link at bounding box center [41, 18] width 60 height 17
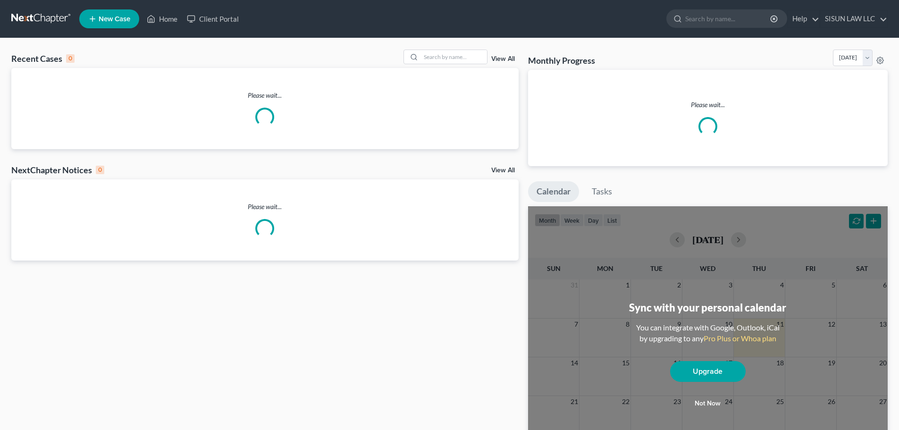
click at [117, 19] on span "New Case" at bounding box center [115, 19] width 32 height 7
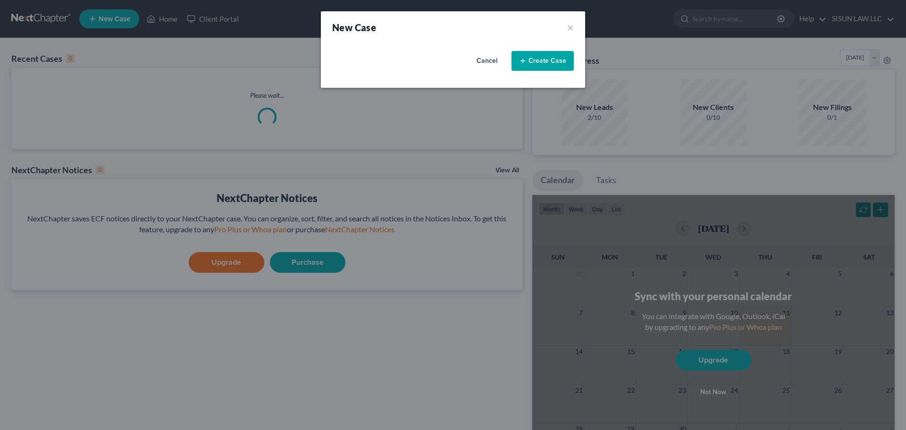
select select "25"
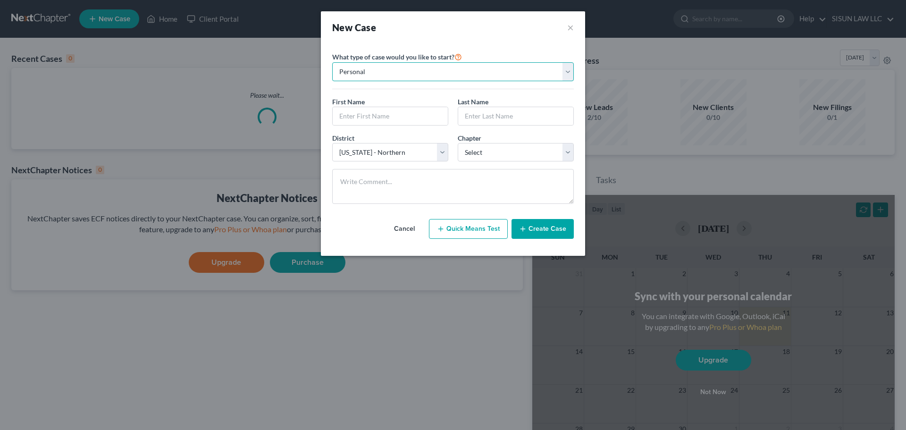
click at [388, 75] on select "Personal Business" at bounding box center [453, 71] width 242 height 19
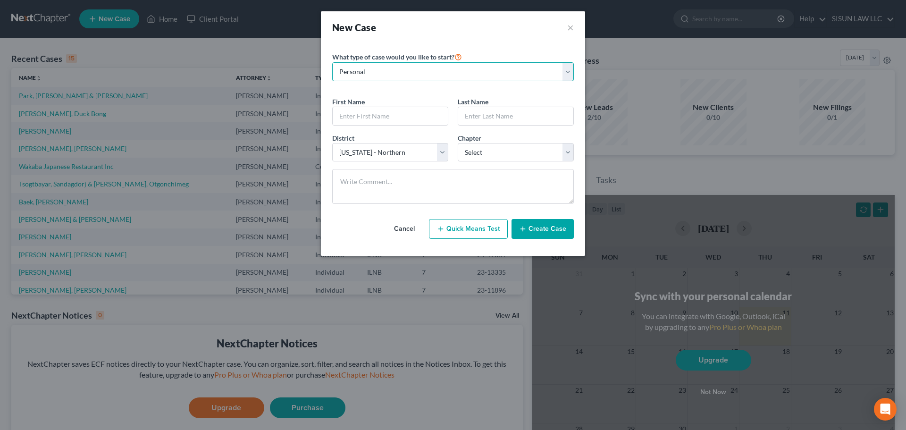
select select "1"
click at [332, 62] on select "Personal Business" at bounding box center [453, 71] width 242 height 19
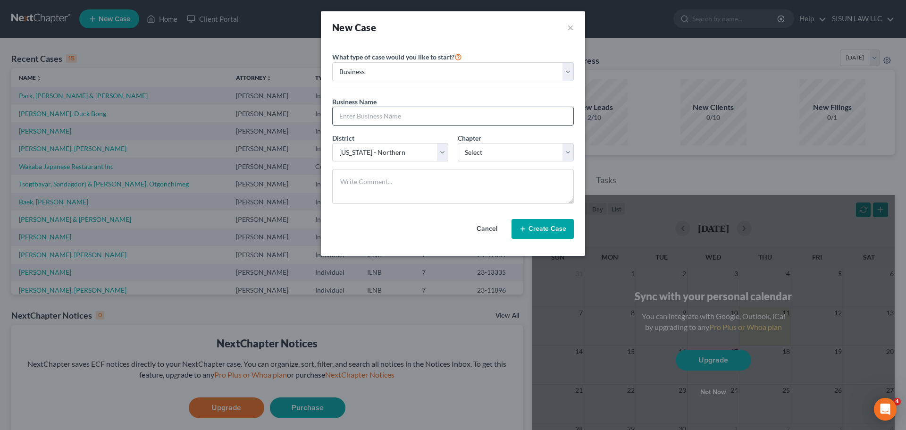
click at [375, 120] on input "text" at bounding box center [453, 116] width 241 height 18
click at [410, 118] on input "text" at bounding box center [453, 116] width 241 height 18
drag, startPoint x: 414, startPoint y: 116, endPoint x: 369, endPoint y: 122, distance: 45.3
click at [369, 122] on input "text" at bounding box center [453, 116] width 241 height 18
paste input "NEXGEN CLEANERS INC."
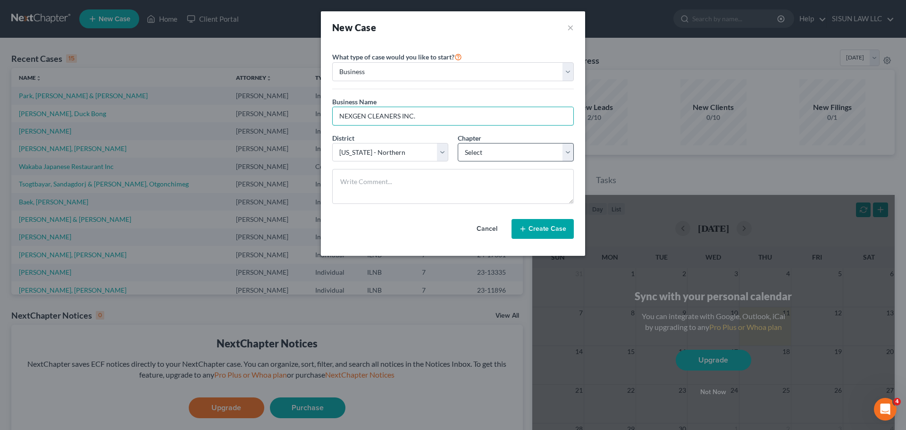
type input "NEXGEN CLEANERS INC."
click at [480, 152] on select "Select 7 11 12" at bounding box center [516, 152] width 116 height 19
select select "0"
click at [458, 143] on select "Select 7 11 12" at bounding box center [516, 152] width 116 height 19
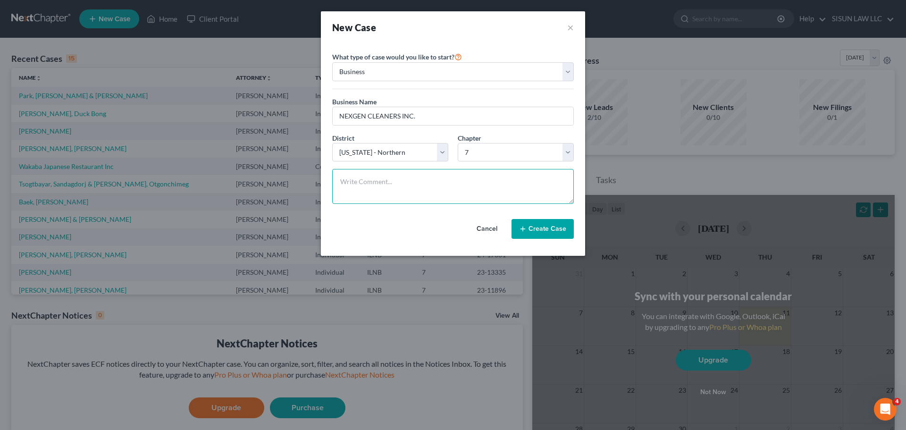
click at [440, 185] on textarea at bounding box center [453, 186] width 242 height 35
